Goal: Task Accomplishment & Management: Manage account settings

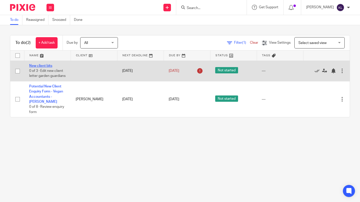
click at [36, 65] on link "New client bits" at bounding box center [40, 66] width 23 height 4
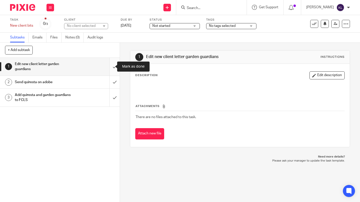
click at [108, 67] on input "submit" at bounding box center [60, 67] width 120 height 18
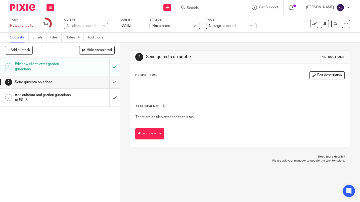
click at [55, 84] on h1 "Send quiresta on adobe" at bounding box center [45, 83] width 60 height 8
click at [342, 26] on div at bounding box center [346, 24] width 8 height 8
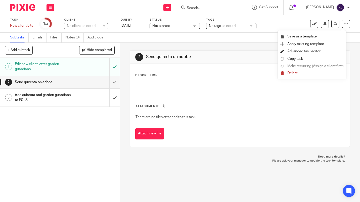
click at [307, 50] on link "Advanced task editor" at bounding box center [304, 52] width 33 height 4
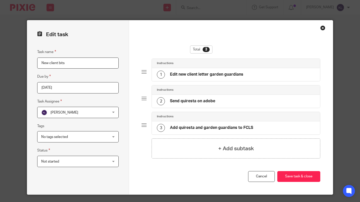
click at [234, 101] on div "2 Send quiresta on adobe" at bounding box center [236, 101] width 168 height 13
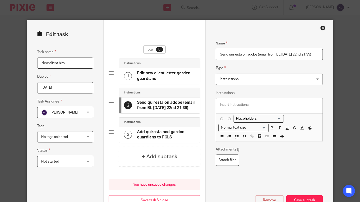
type input "Send quiresta on adobe (email from BL Friday 22nd 21:39)"
click at [309, 198] on button "Save subtask" at bounding box center [305, 201] width 36 height 11
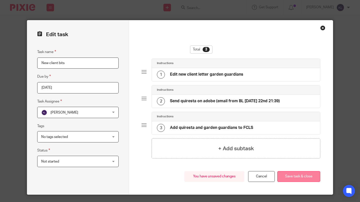
click at [310, 178] on button "Save task & close" at bounding box center [299, 176] width 43 height 11
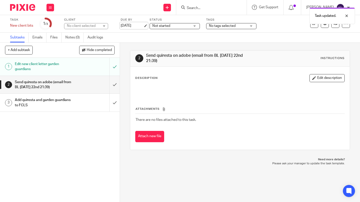
click at [136, 28] on link "23 Aug 2025" at bounding box center [132, 25] width 23 height 5
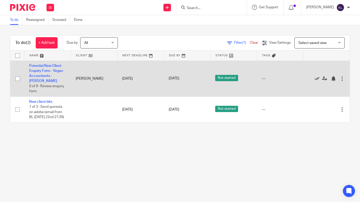
click at [315, 79] on icon at bounding box center [317, 78] width 5 height 5
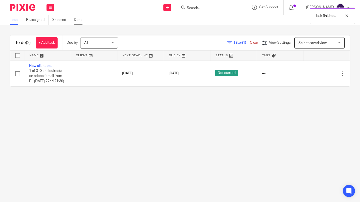
click at [82, 20] on link "Done" at bounding box center [80, 20] width 12 height 10
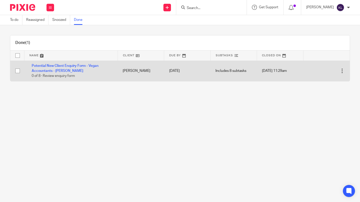
click at [340, 71] on div at bounding box center [342, 70] width 5 height 5
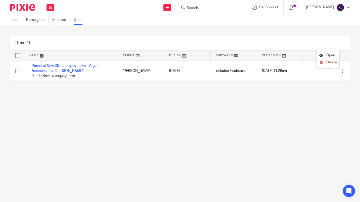
click at [330, 55] on span "Open" at bounding box center [331, 56] width 9 height 4
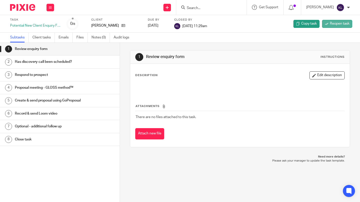
click at [338, 21] on span "Reopen task" at bounding box center [340, 23] width 20 height 5
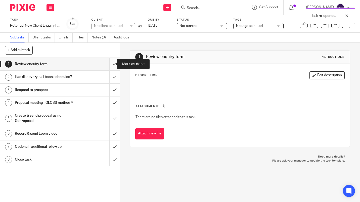
click at [109, 65] on input "submit" at bounding box center [60, 64] width 120 height 13
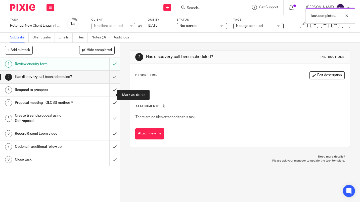
click at [109, 94] on input "submit" at bounding box center [60, 90] width 120 height 13
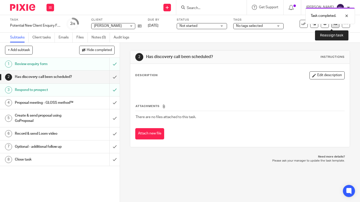
click at [332, 27] on link at bounding box center [336, 24] width 8 height 8
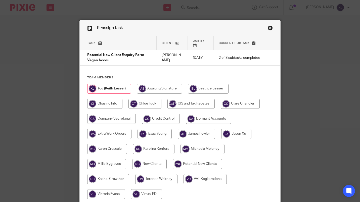
click at [189, 161] on input "radio" at bounding box center [197, 164] width 49 height 10
radio input "true"
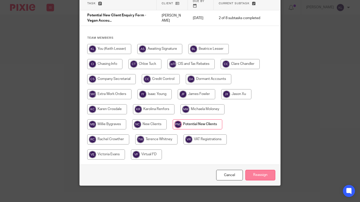
click at [263, 175] on input "Reassign" at bounding box center [261, 175] width 30 height 11
